Goal: Register for event/course

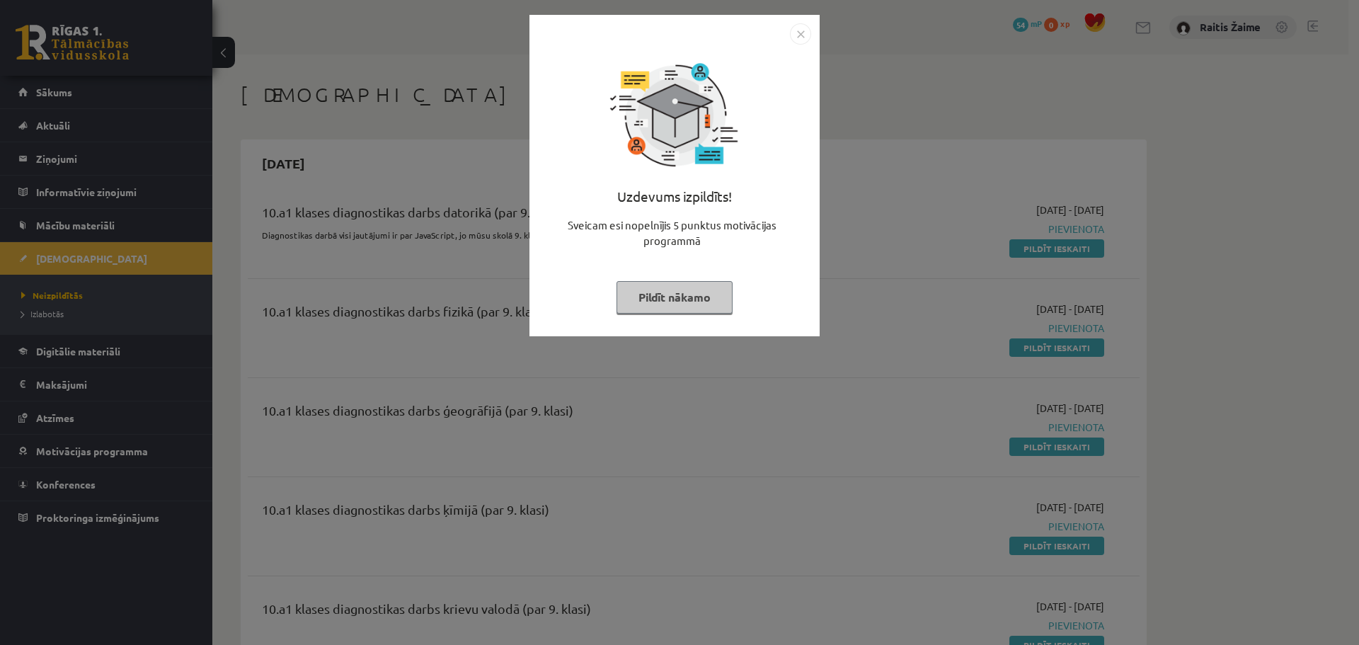
click at [801, 35] on img "Close" at bounding box center [800, 33] width 21 height 21
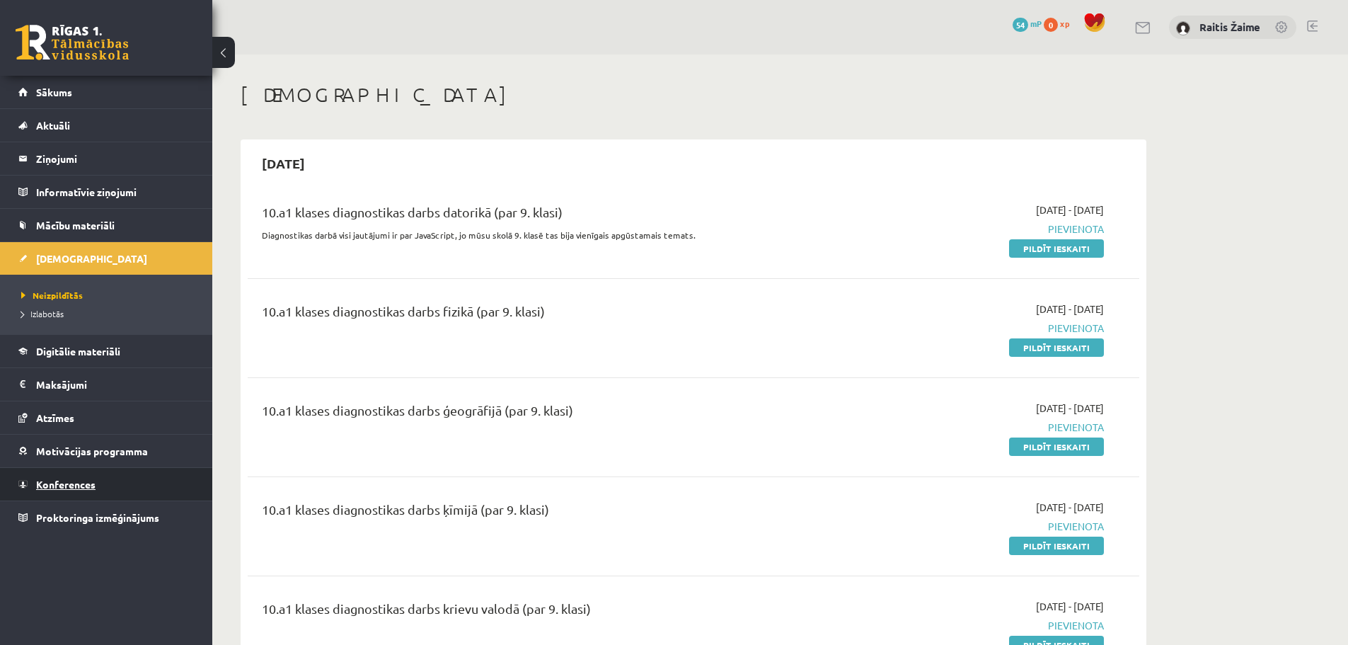
click at [59, 485] on span "Konferences" at bounding box center [65, 484] width 59 height 13
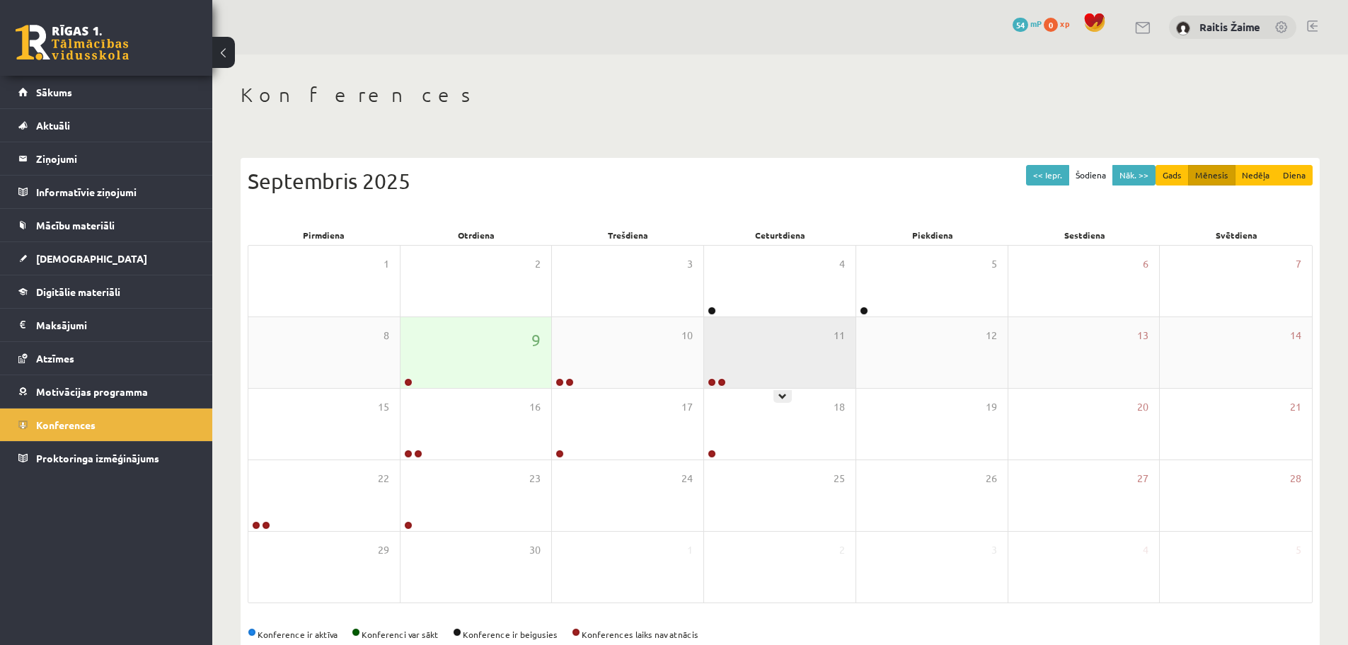
click at [785, 362] on div "11" at bounding box center [779, 352] width 151 height 71
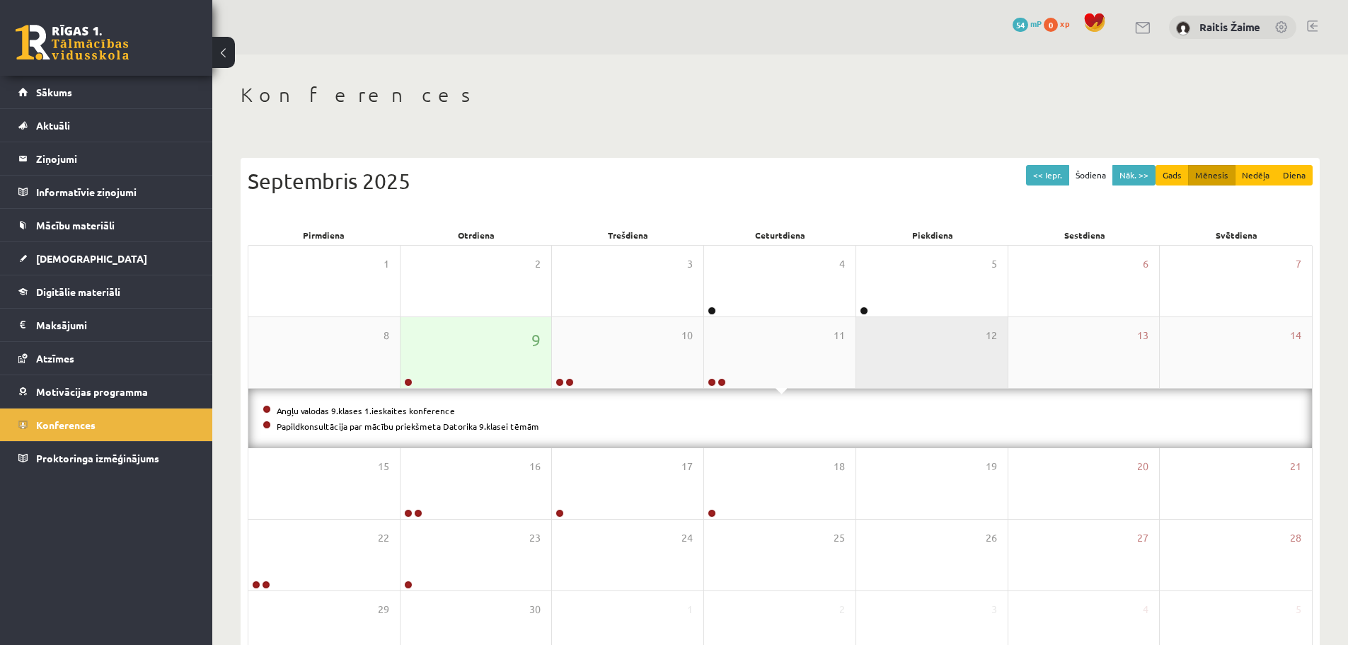
click at [884, 376] on div "12" at bounding box center [931, 352] width 151 height 71
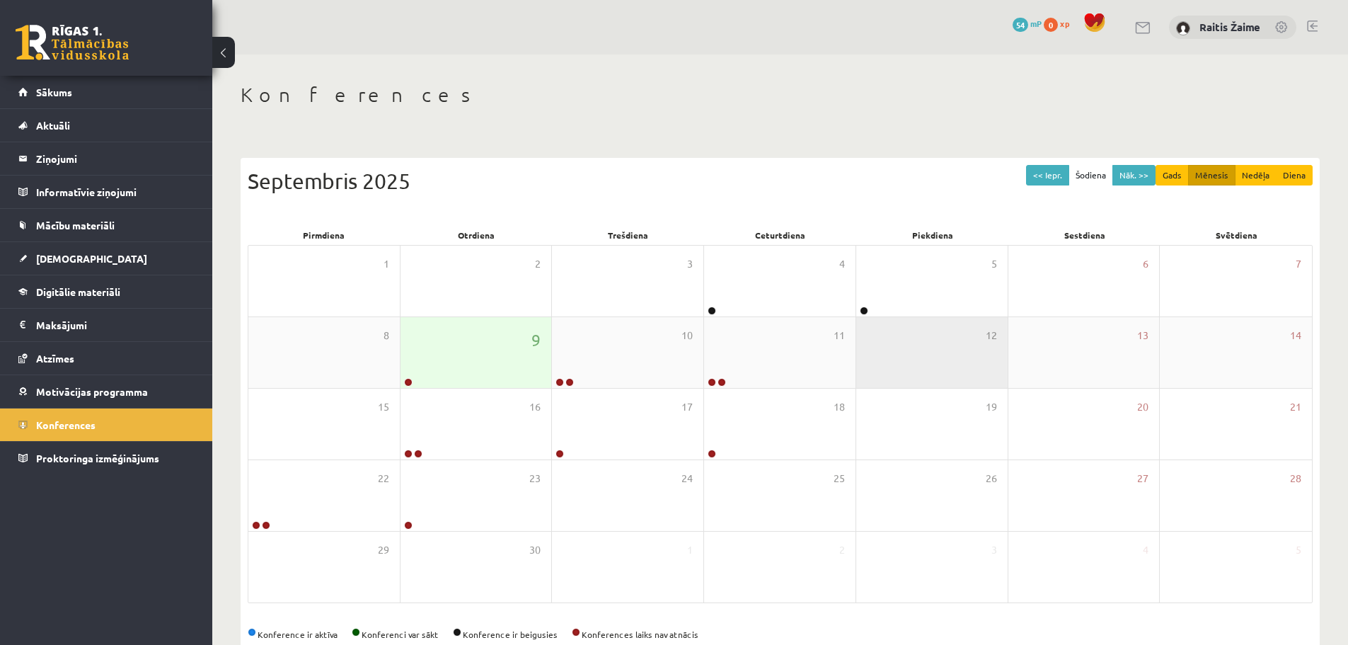
click at [926, 363] on div "12" at bounding box center [931, 352] width 151 height 71
click at [898, 356] on div "12" at bounding box center [931, 352] width 151 height 71
click at [952, 366] on div "12" at bounding box center [931, 352] width 151 height 71
click at [508, 352] on div "9" at bounding box center [475, 352] width 151 height 71
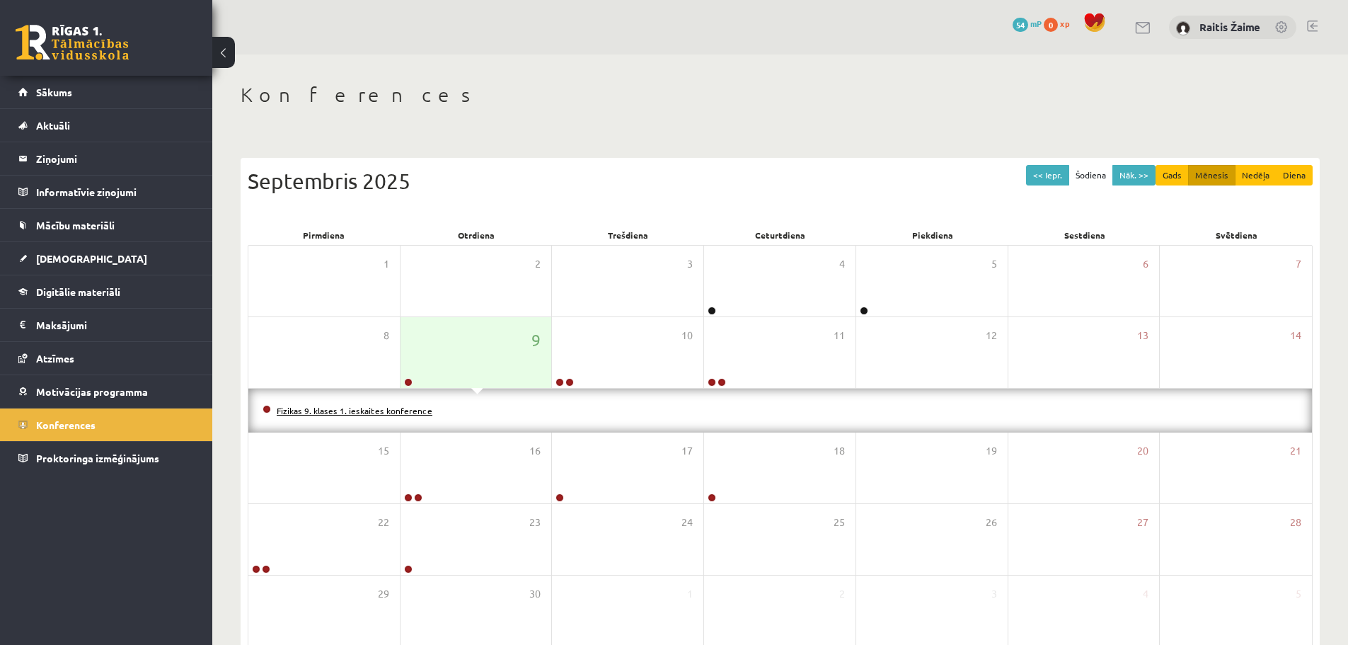
click at [413, 413] on link "Fizikas 9. klases 1. ieskaites konference" at bounding box center [355, 410] width 156 height 11
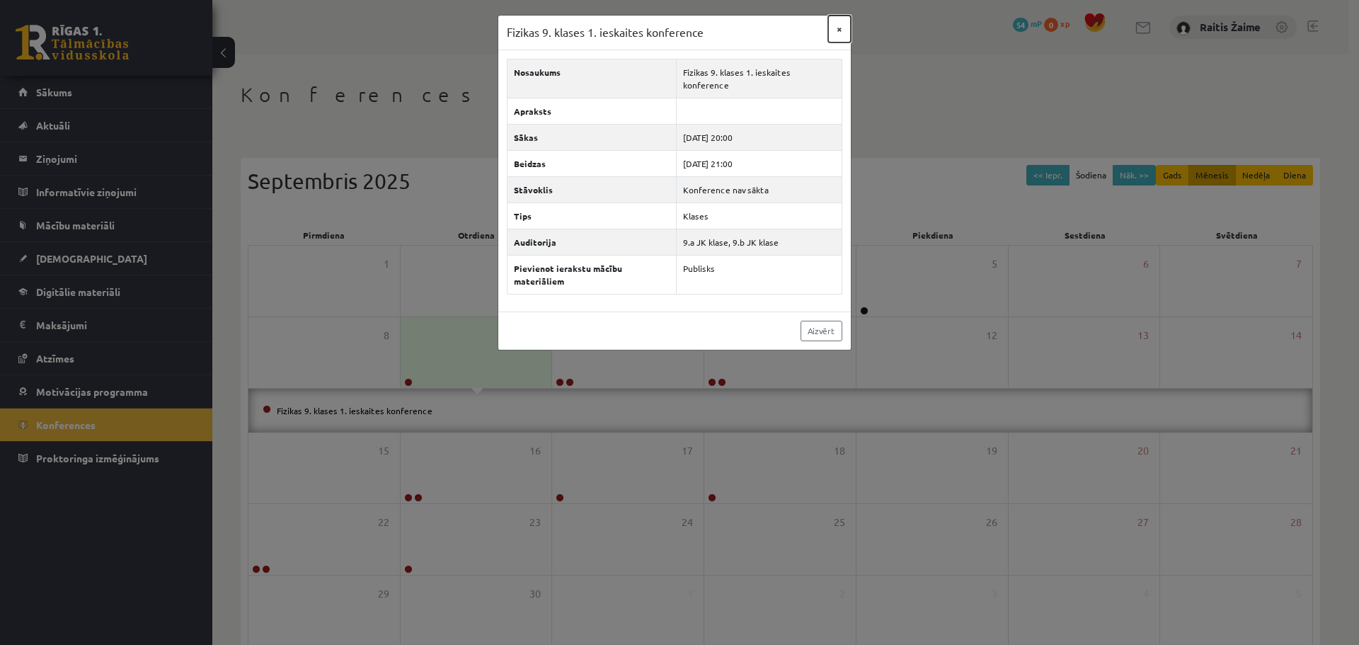
click at [836, 25] on button "×" at bounding box center [839, 29] width 23 height 27
